Goal: Information Seeking & Learning: Compare options

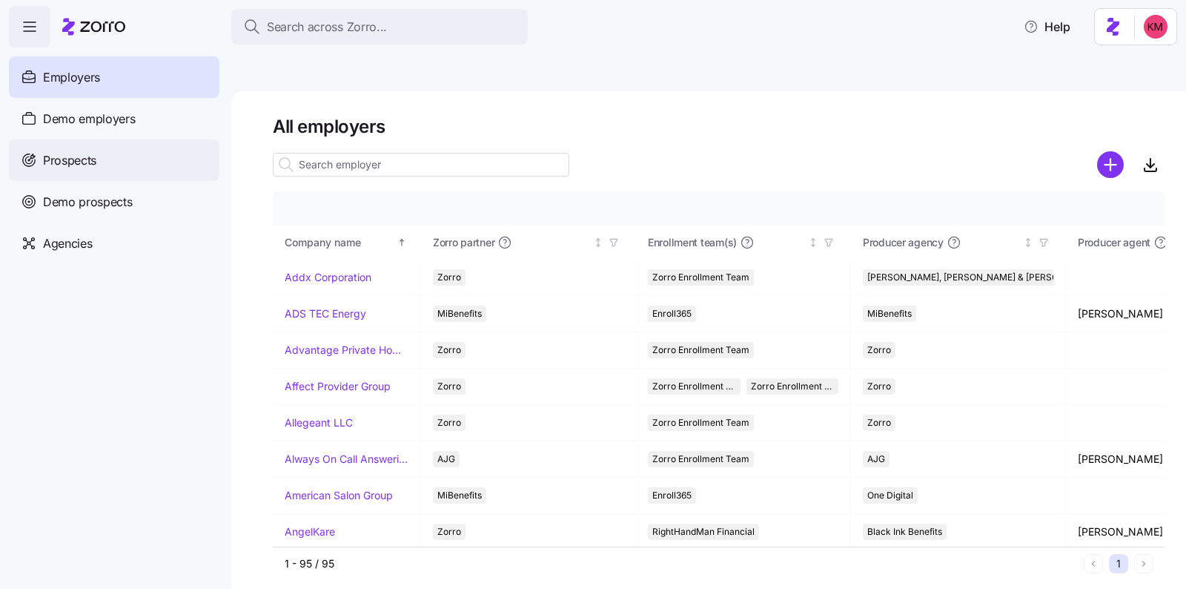
click at [64, 153] on span "Prospects" at bounding box center [69, 160] width 53 height 19
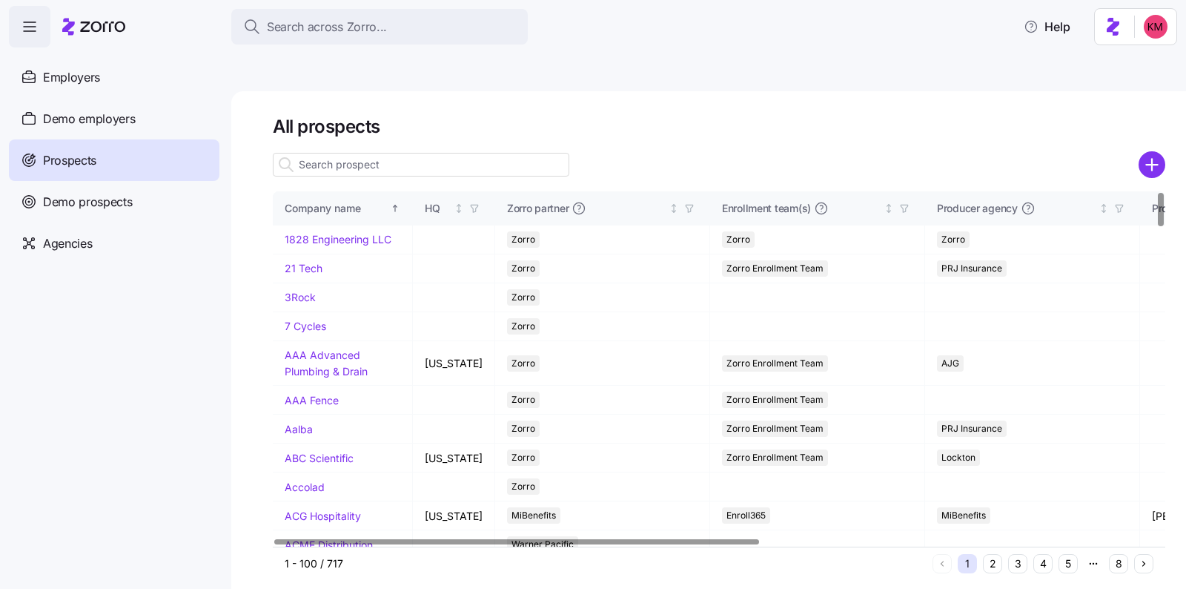
click at [426, 153] on input at bounding box center [421, 165] width 297 height 24
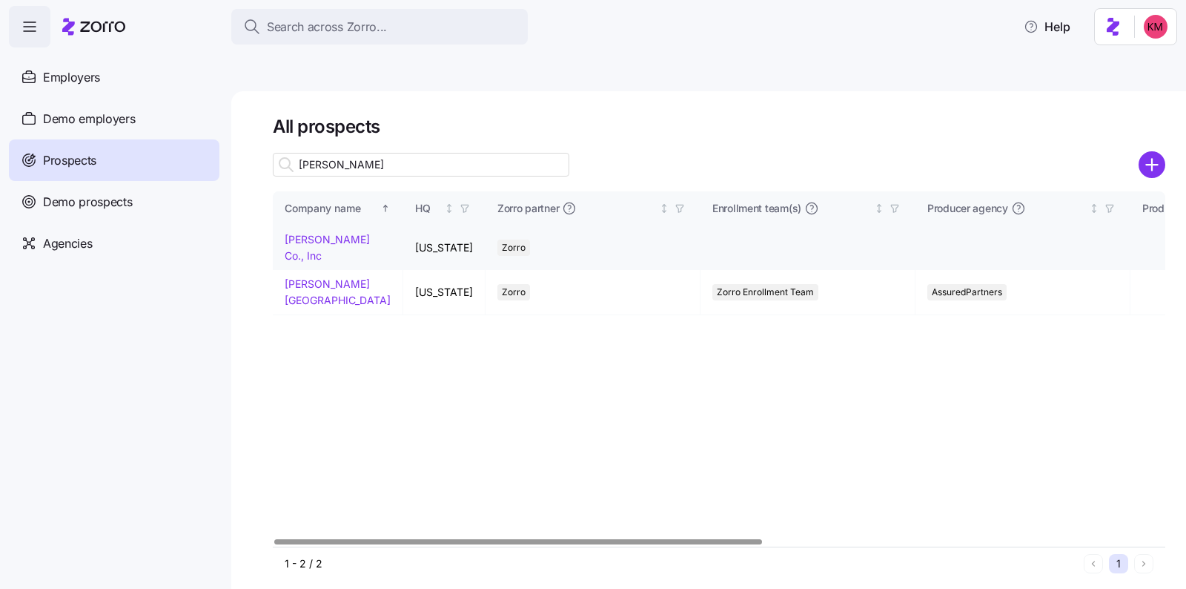
type input "[PERSON_NAME]"
click at [326, 233] on link "[PERSON_NAME] Co., Inc" at bounding box center [327, 247] width 85 height 29
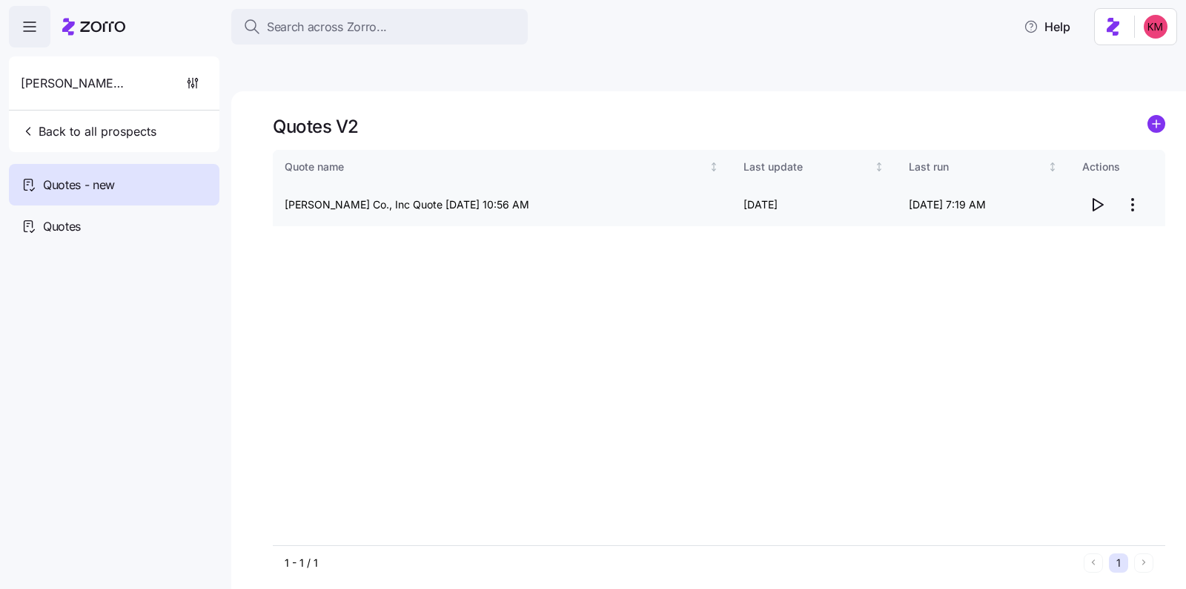
click at [1094, 199] on icon "button" at bounding box center [1098, 205] width 10 height 12
drag, startPoint x: 280, startPoint y: 170, endPoint x: 388, endPoint y: 171, distance: 107.5
click at [388, 184] on td "[PERSON_NAME] Co., Inc Quote [DATE] 10:56 AM" at bounding box center [501, 205] width 457 height 42
copy td "[PERSON_NAME] Co"
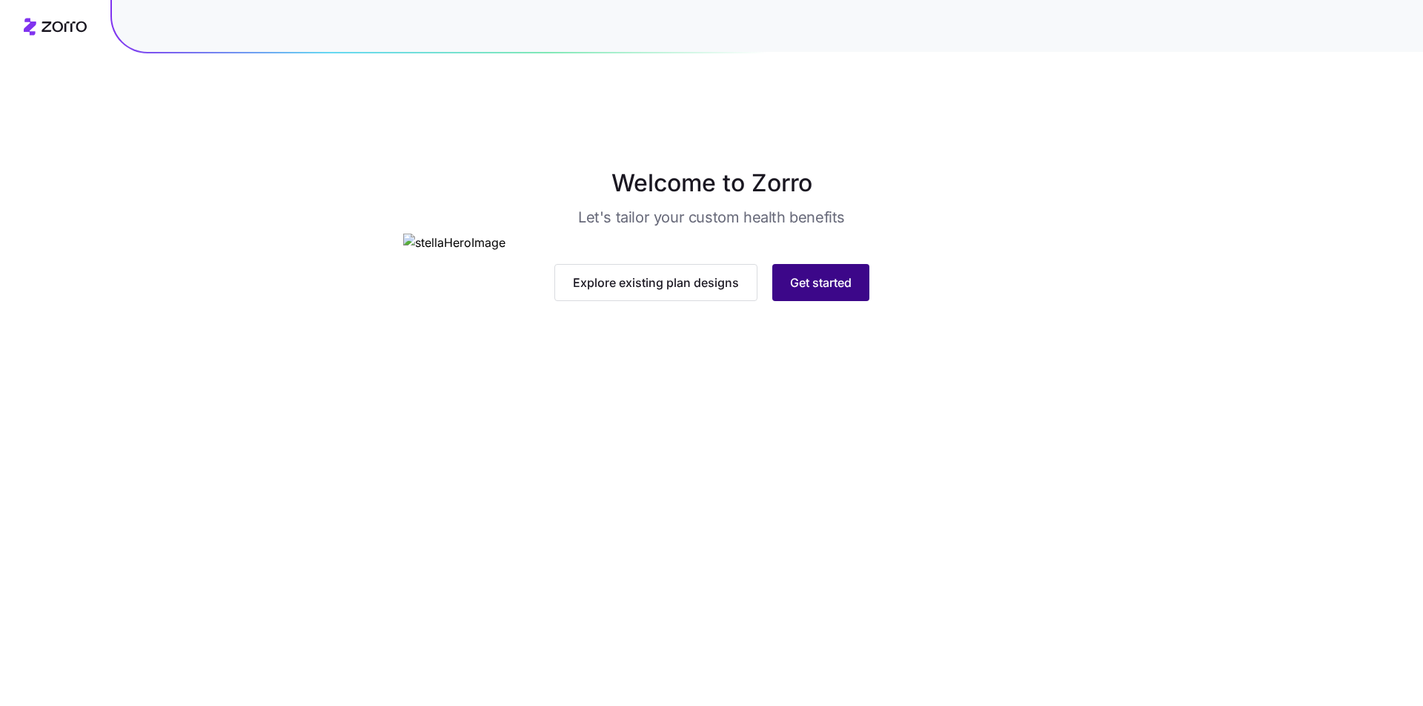
click at [827, 291] on span "Get started" at bounding box center [821, 283] width 62 height 18
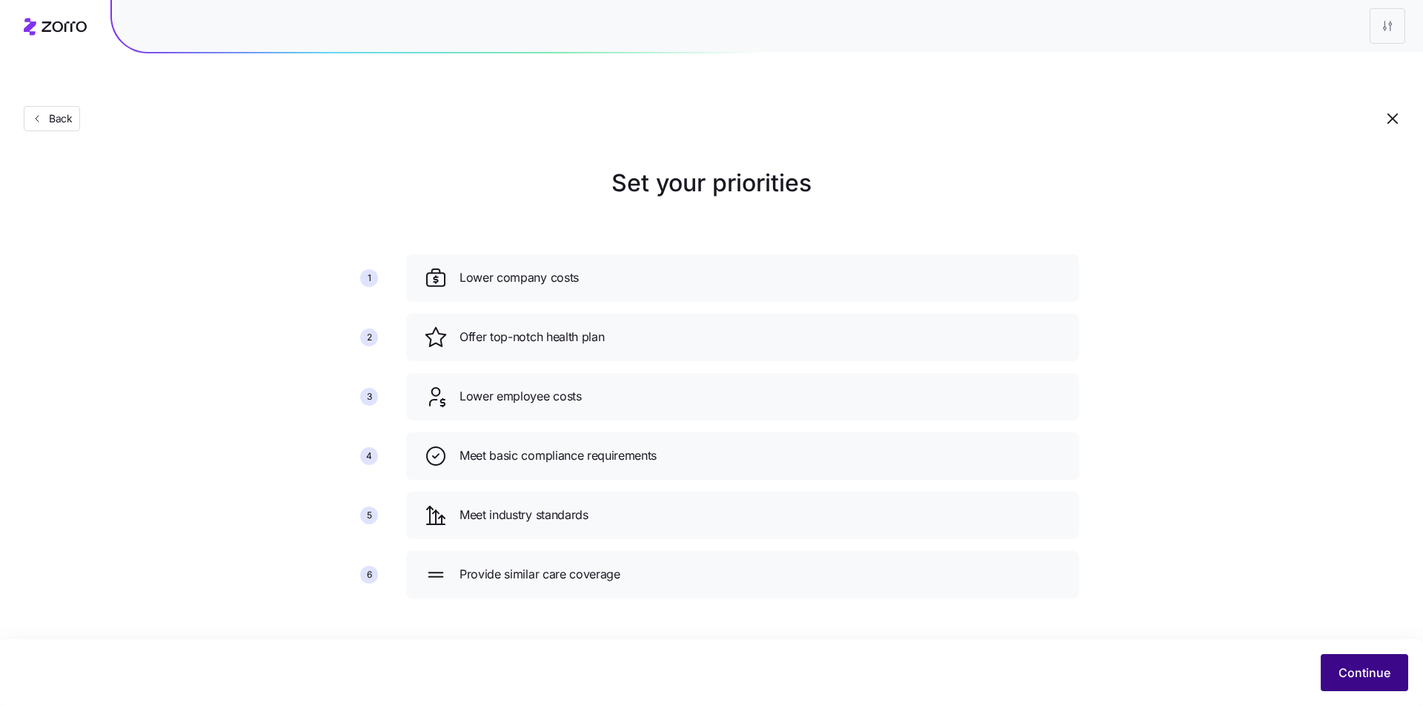
click at [1336, 661] on button "Continue" at bounding box center [1364, 672] width 87 height 37
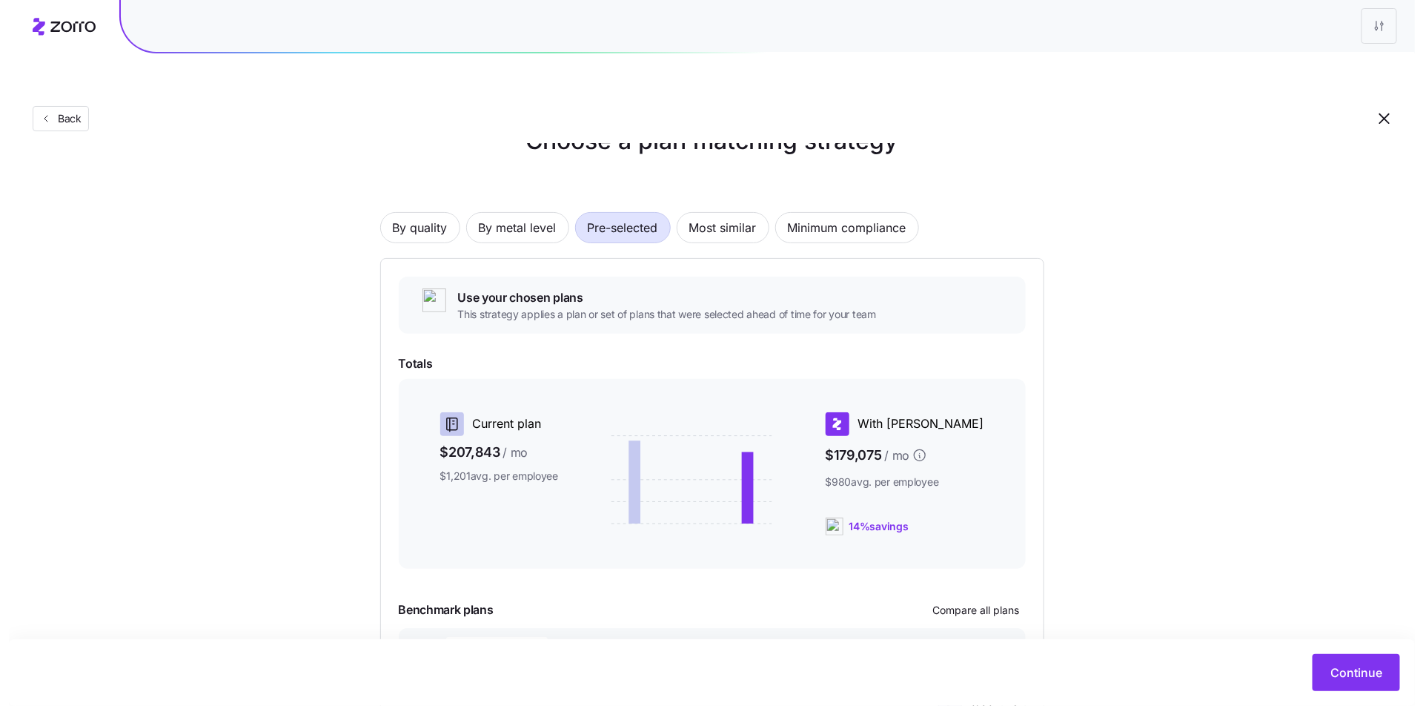
scroll to position [131, 0]
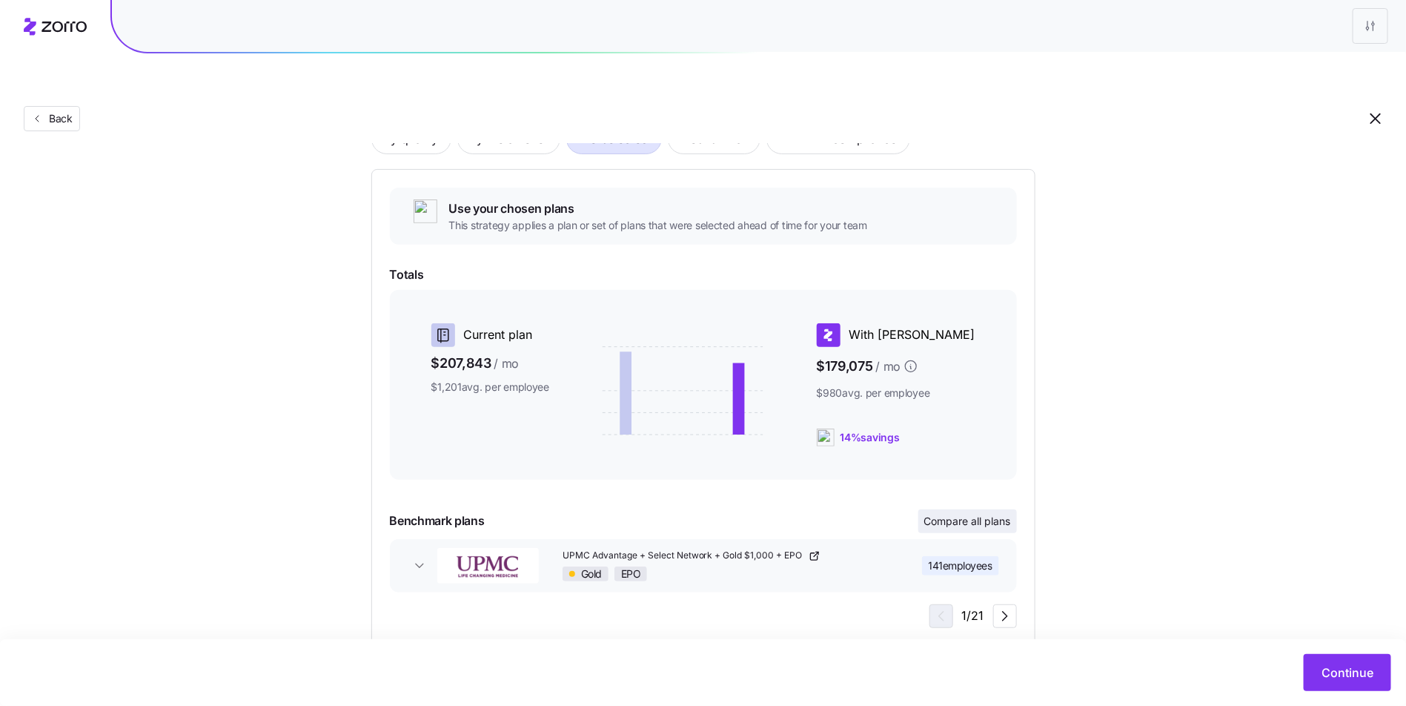
click at [1006, 514] on span "Compare all plans" at bounding box center [967, 521] width 87 height 15
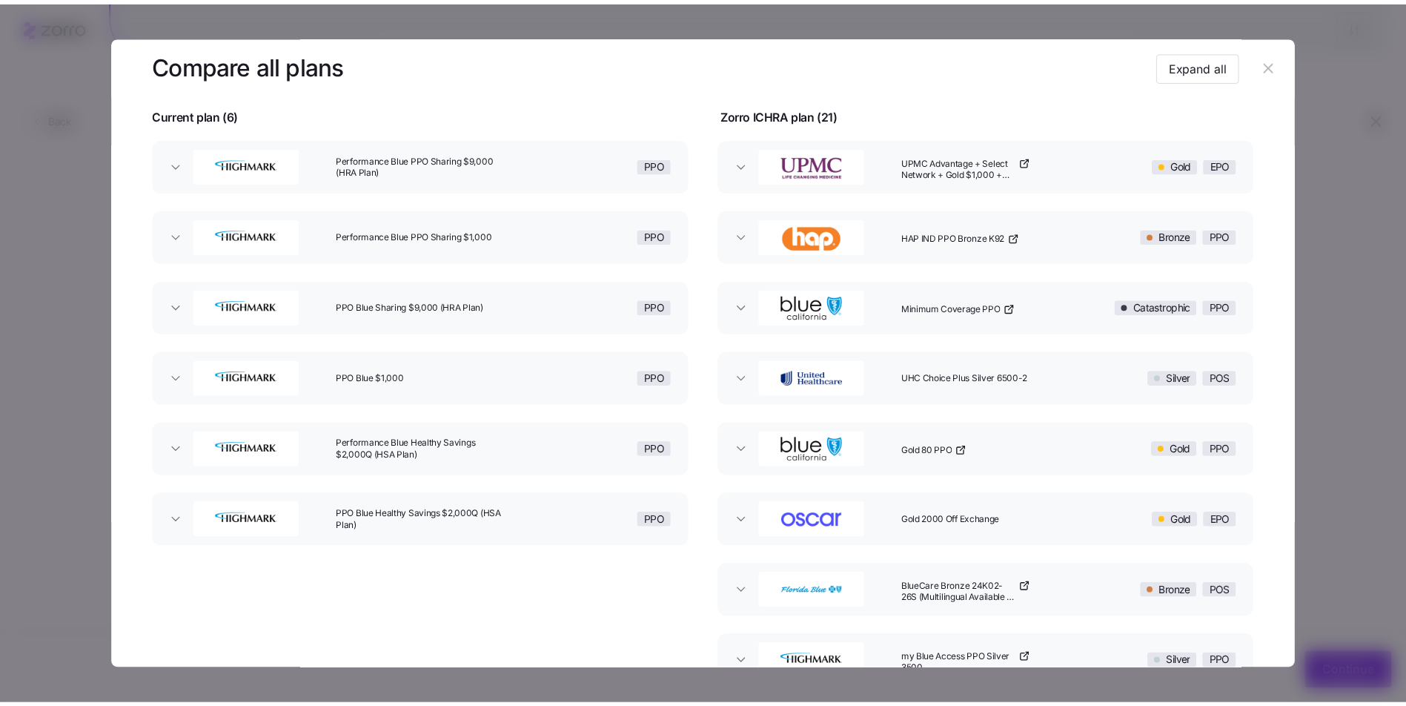
scroll to position [97, 0]
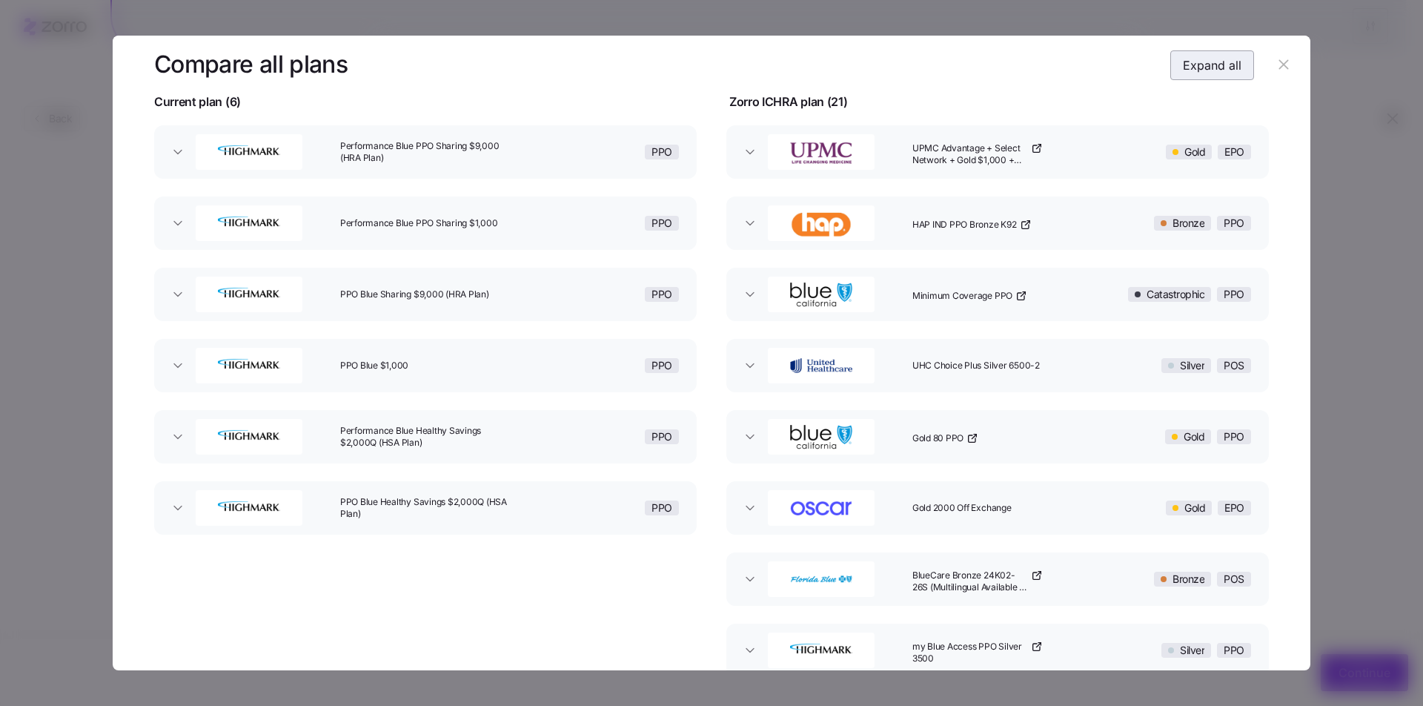
click at [1183, 69] on span "Expand all" at bounding box center [1212, 65] width 59 height 18
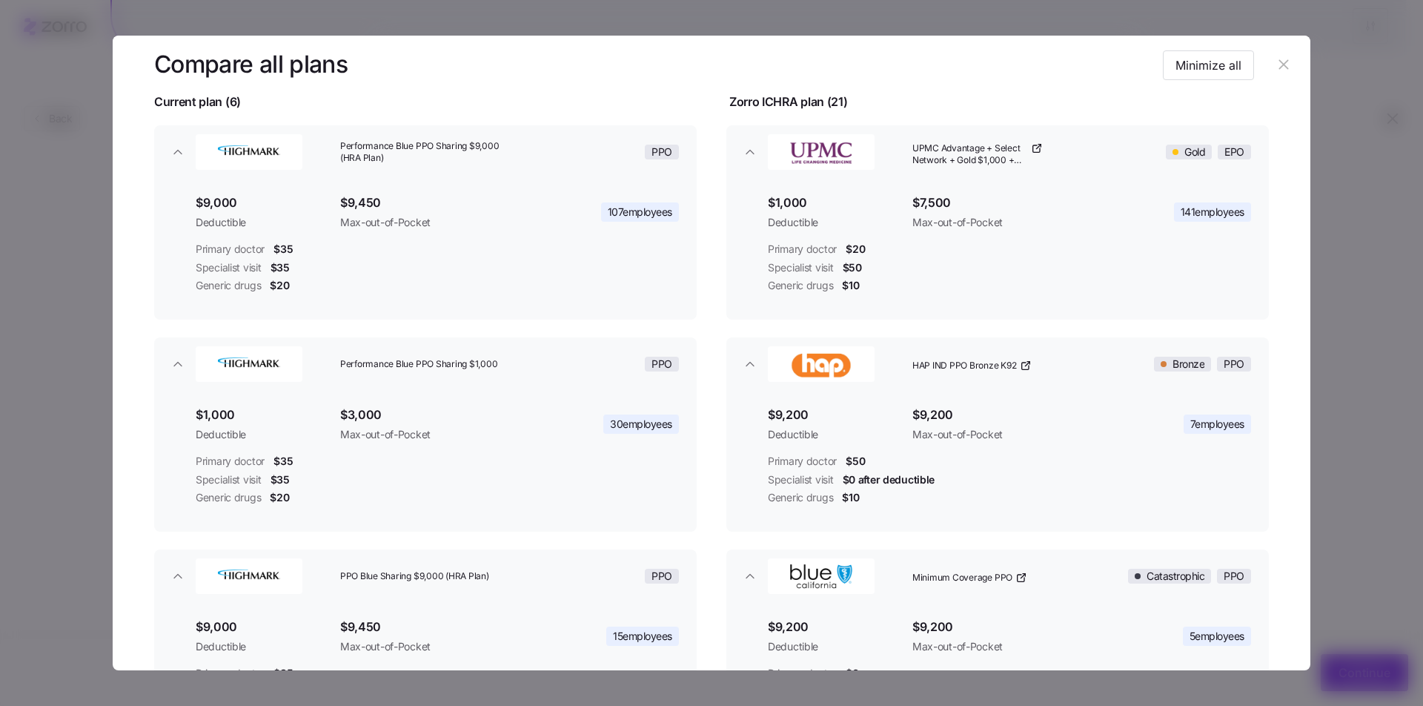
click at [1300, 62] on header at bounding box center [712, 65] width 1198 height 59
click at [1294, 64] on header at bounding box center [712, 65] width 1198 height 59
click at [1283, 63] on icon "button" at bounding box center [1284, 64] width 16 height 16
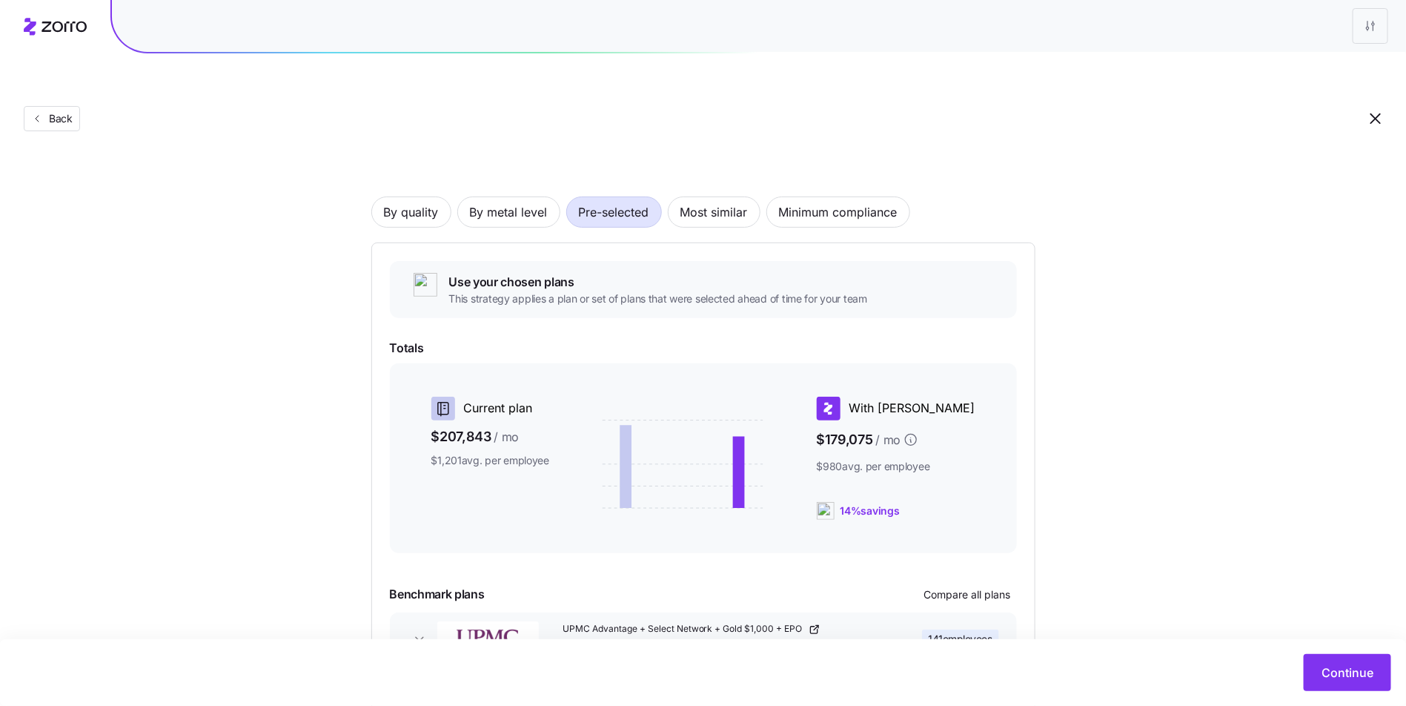
scroll to position [0, 0]
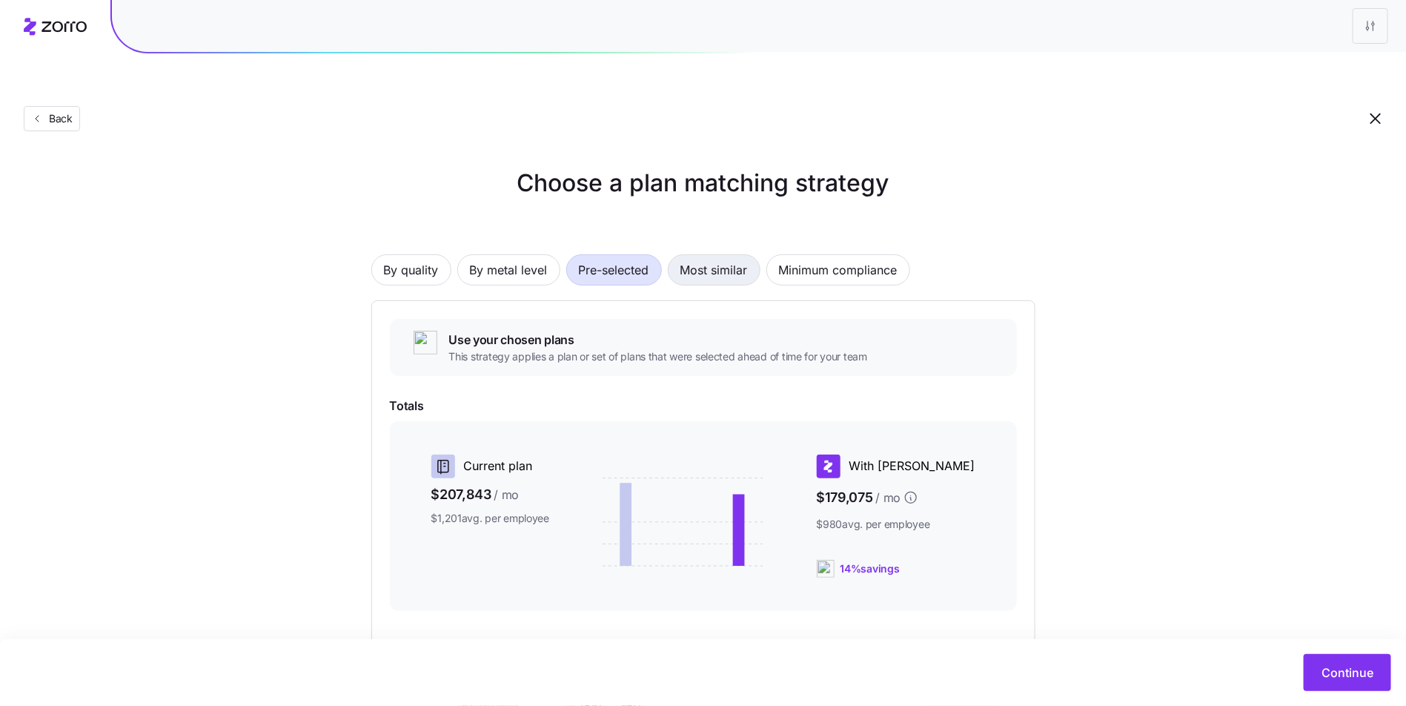
click at [721, 255] on span "Most similar" at bounding box center [714, 270] width 67 height 30
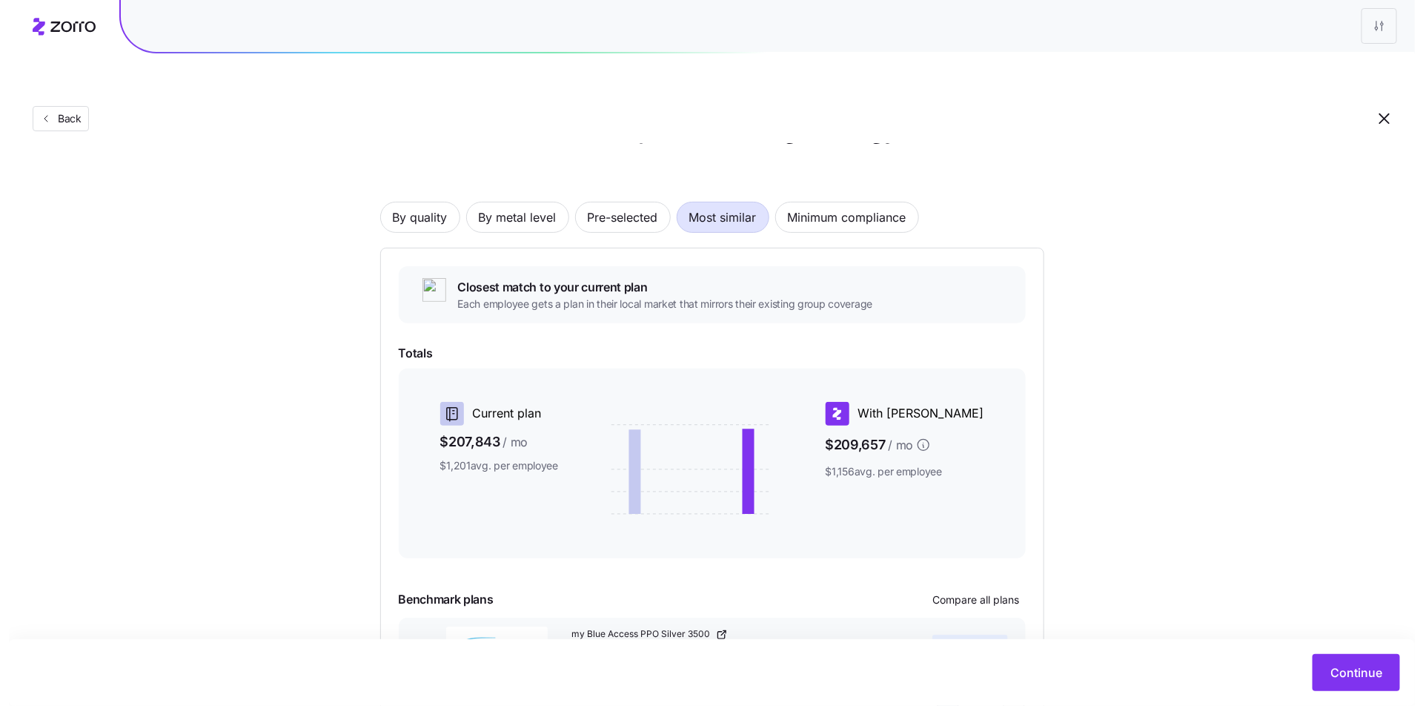
scroll to position [131, 0]
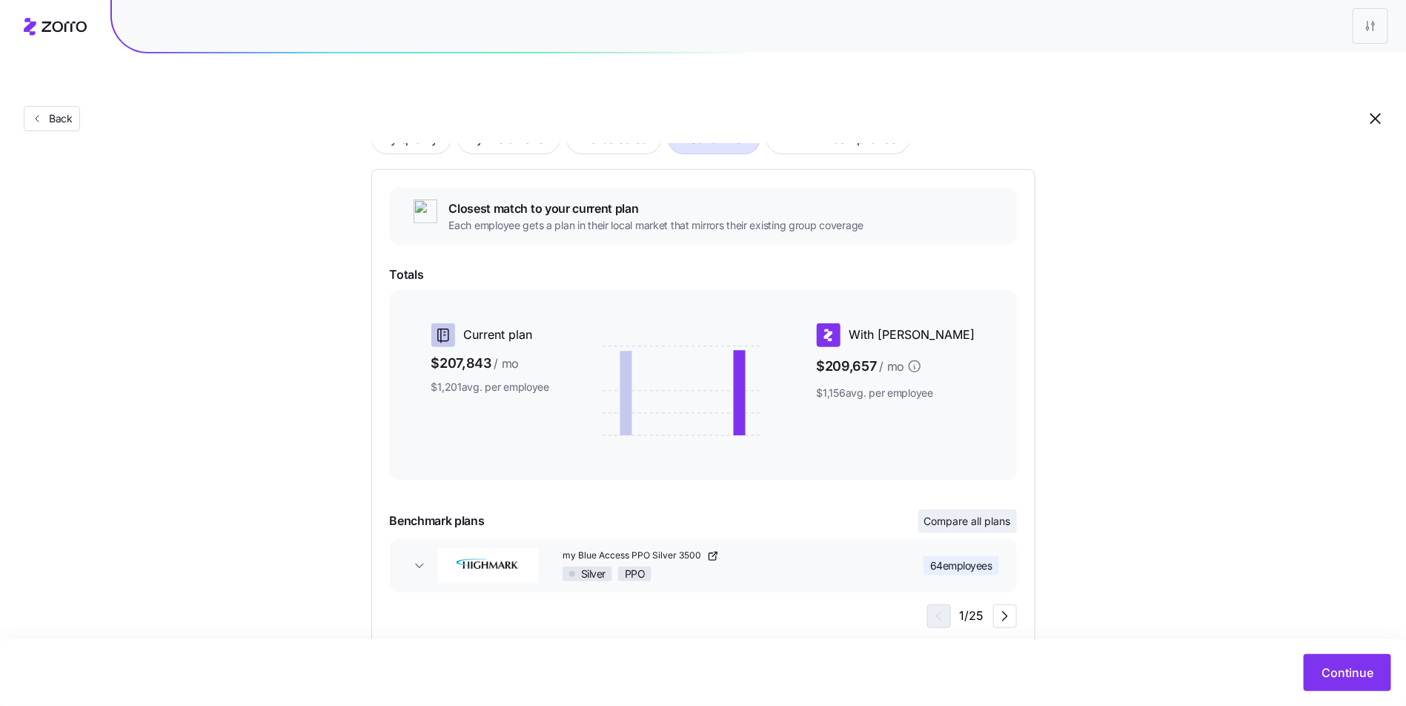
click at [973, 514] on span "Compare all plans" at bounding box center [967, 521] width 87 height 15
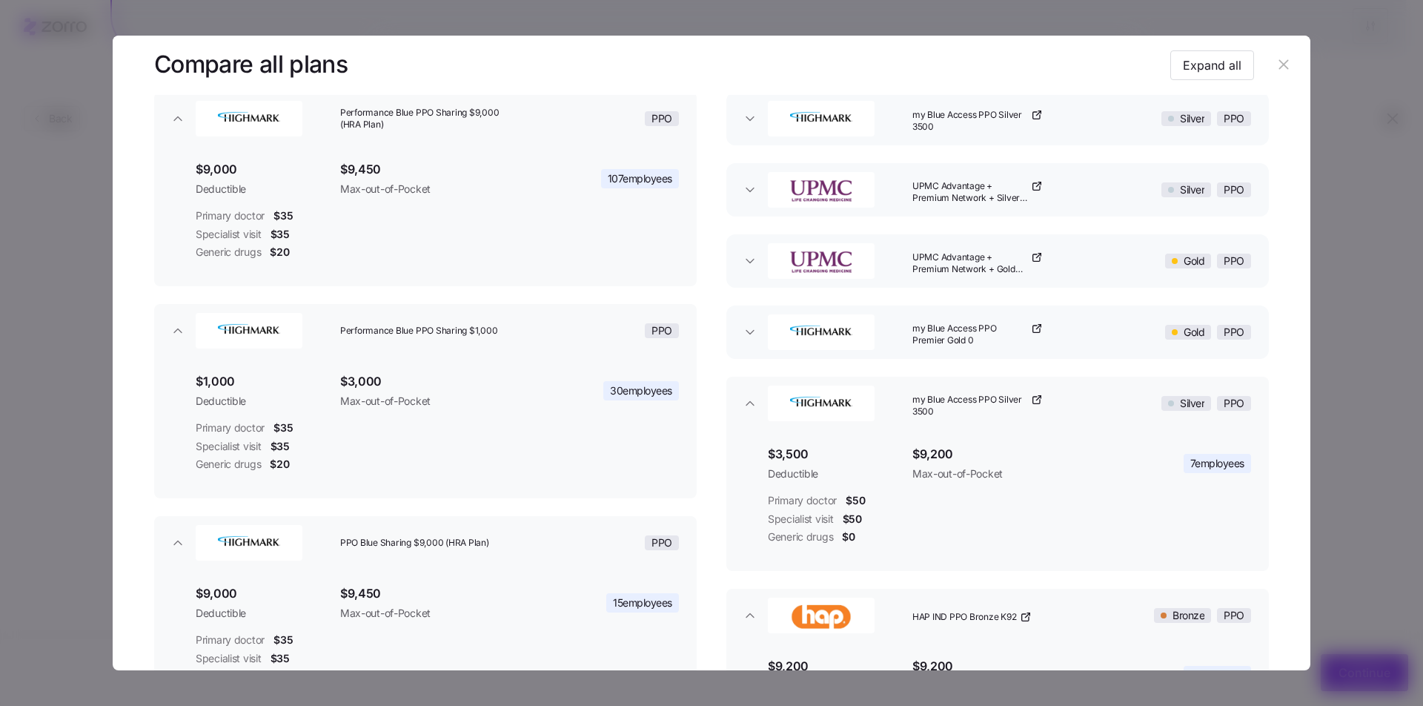
scroll to position [135, 0]
